Goal: Consume media (video, audio): Consume media (video, audio)

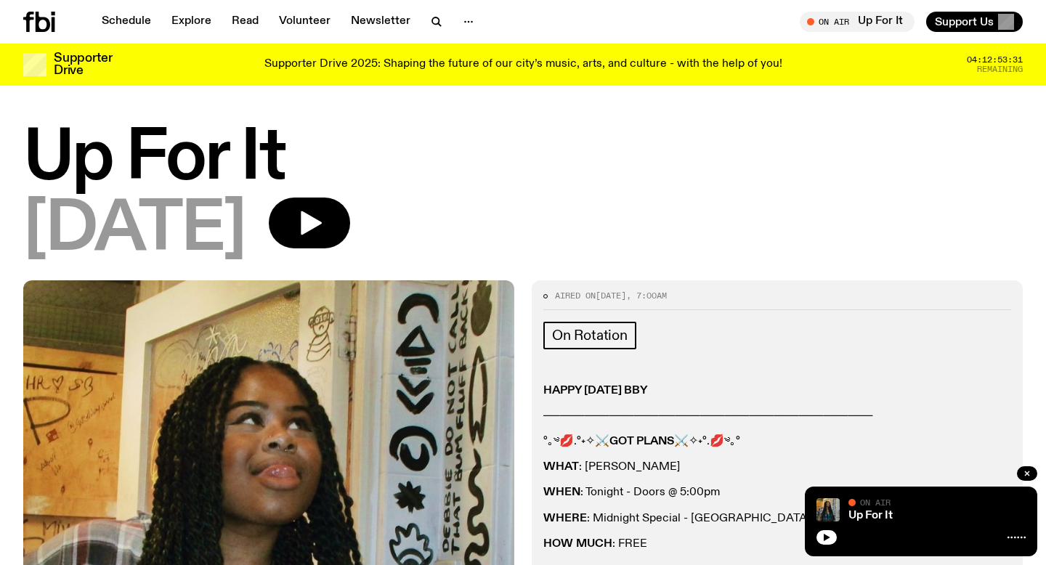
scroll to position [538, 0]
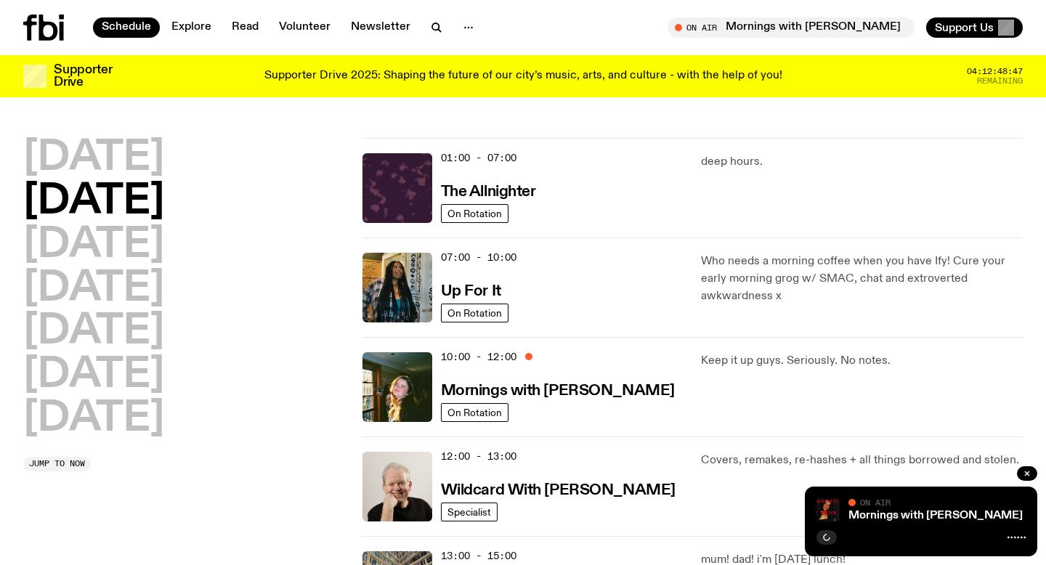
click at [403, 293] on img at bounding box center [398, 288] width 70 height 70
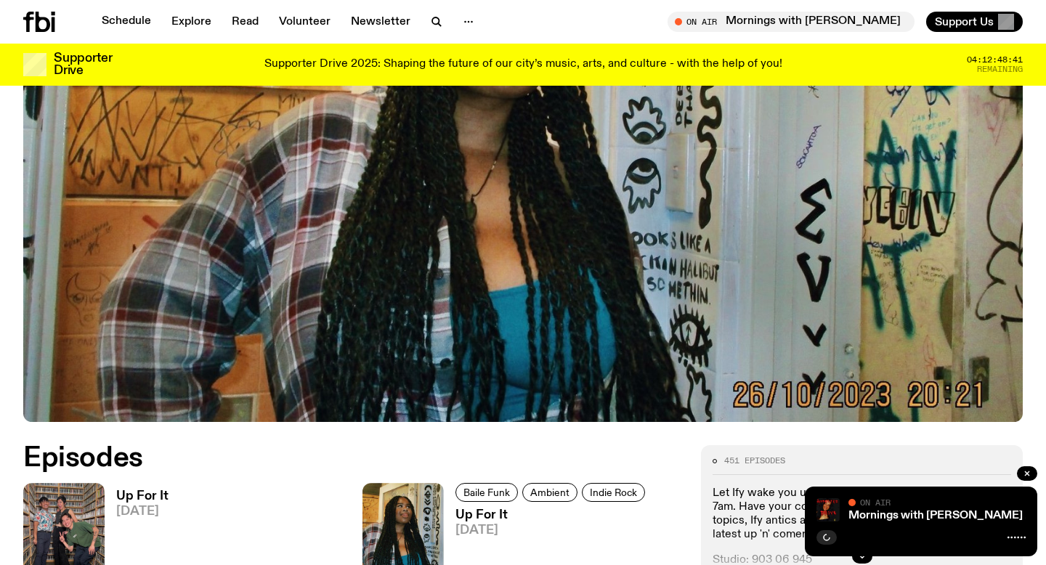
scroll to position [715, 0]
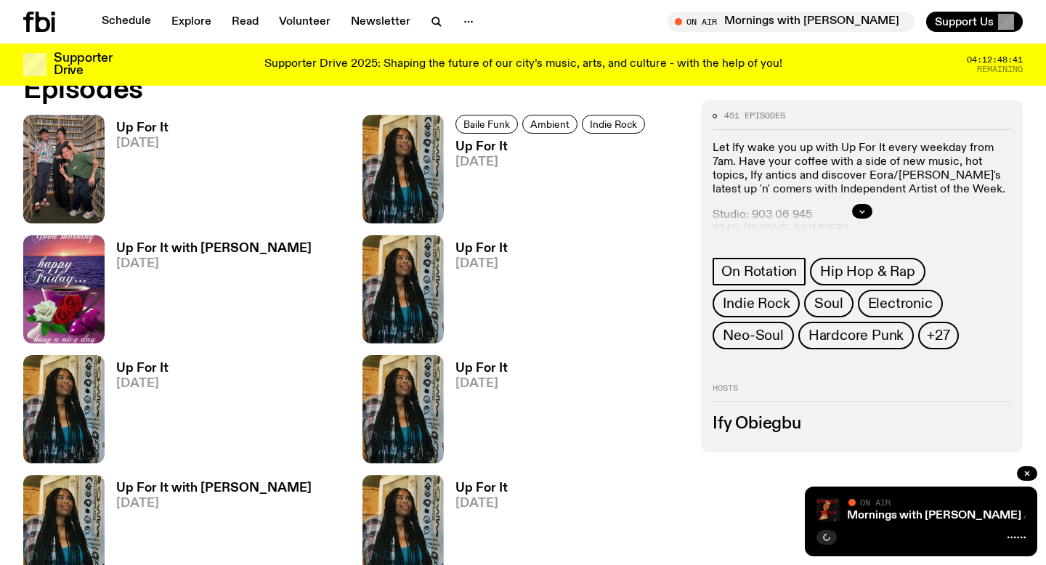
click at [161, 137] on span "23.09.25" at bounding box center [142, 143] width 52 height 12
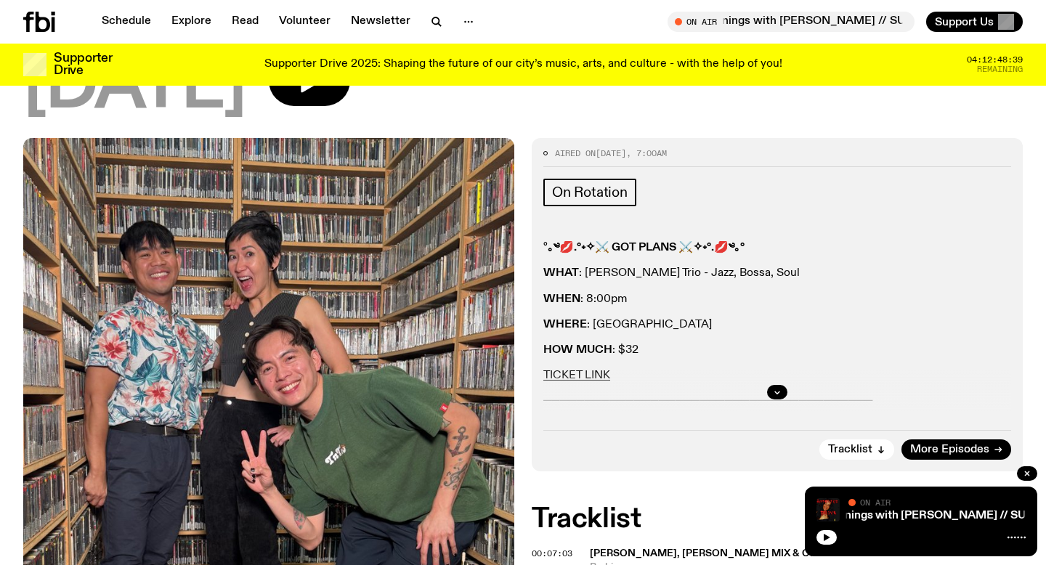
scroll to position [139, 0]
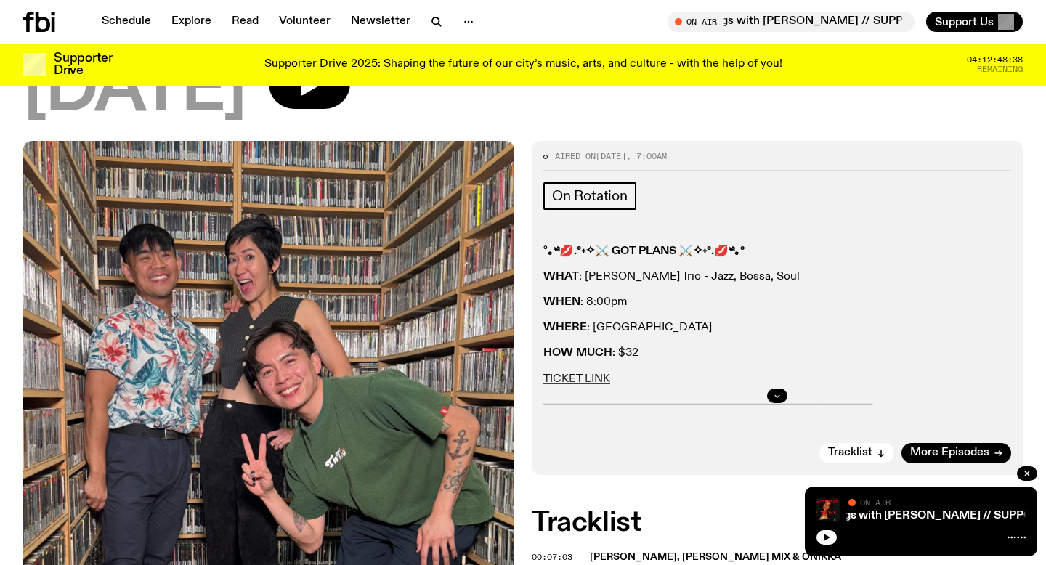
click at [777, 391] on button "button" at bounding box center [777, 396] width 20 height 15
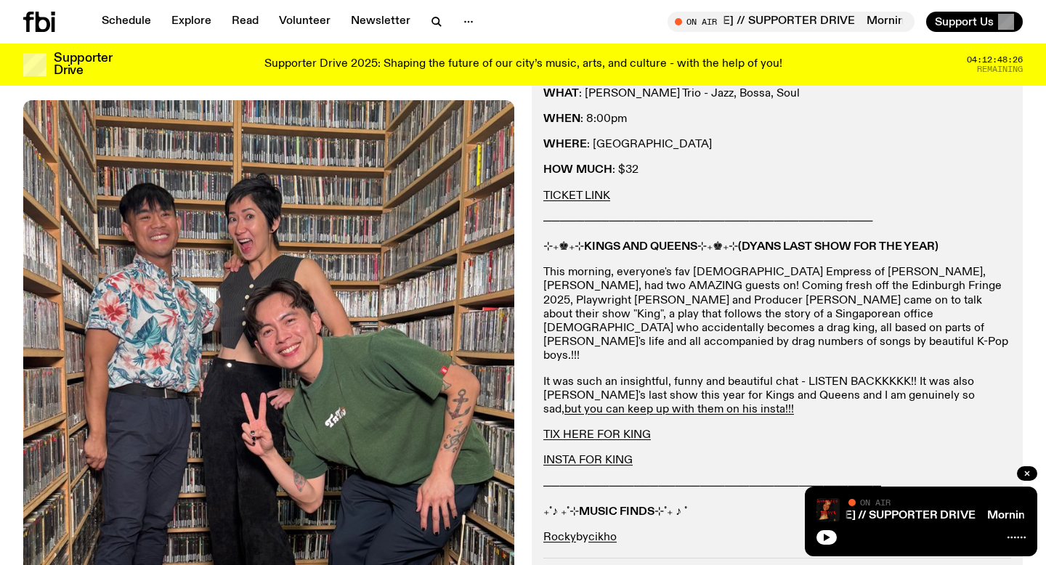
scroll to position [337, 0]
